Goal: Transaction & Acquisition: Subscribe to service/newsletter

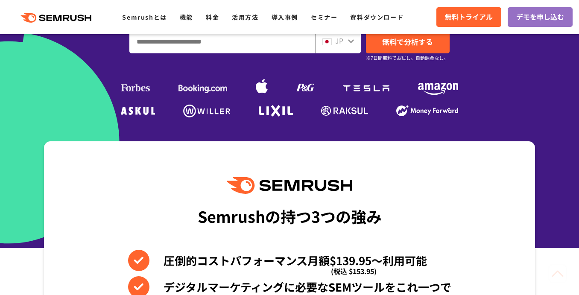
scroll to position [240, 0]
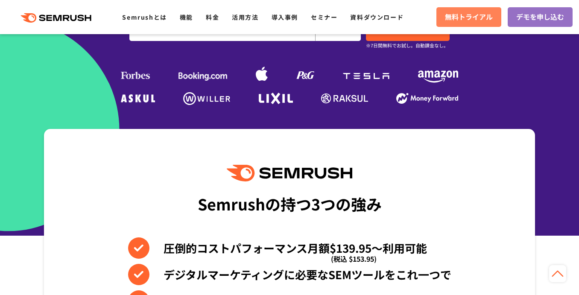
click at [477, 10] on link "無料トライアル" at bounding box center [468, 17] width 65 height 20
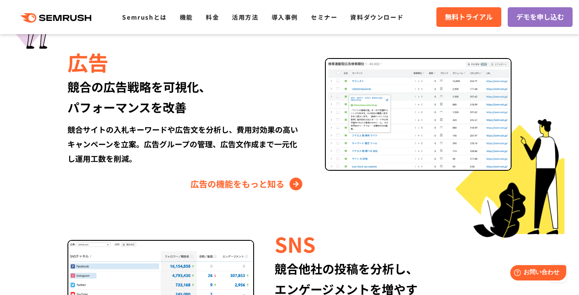
scroll to position [992, 0]
